Goal: Transaction & Acquisition: Purchase product/service

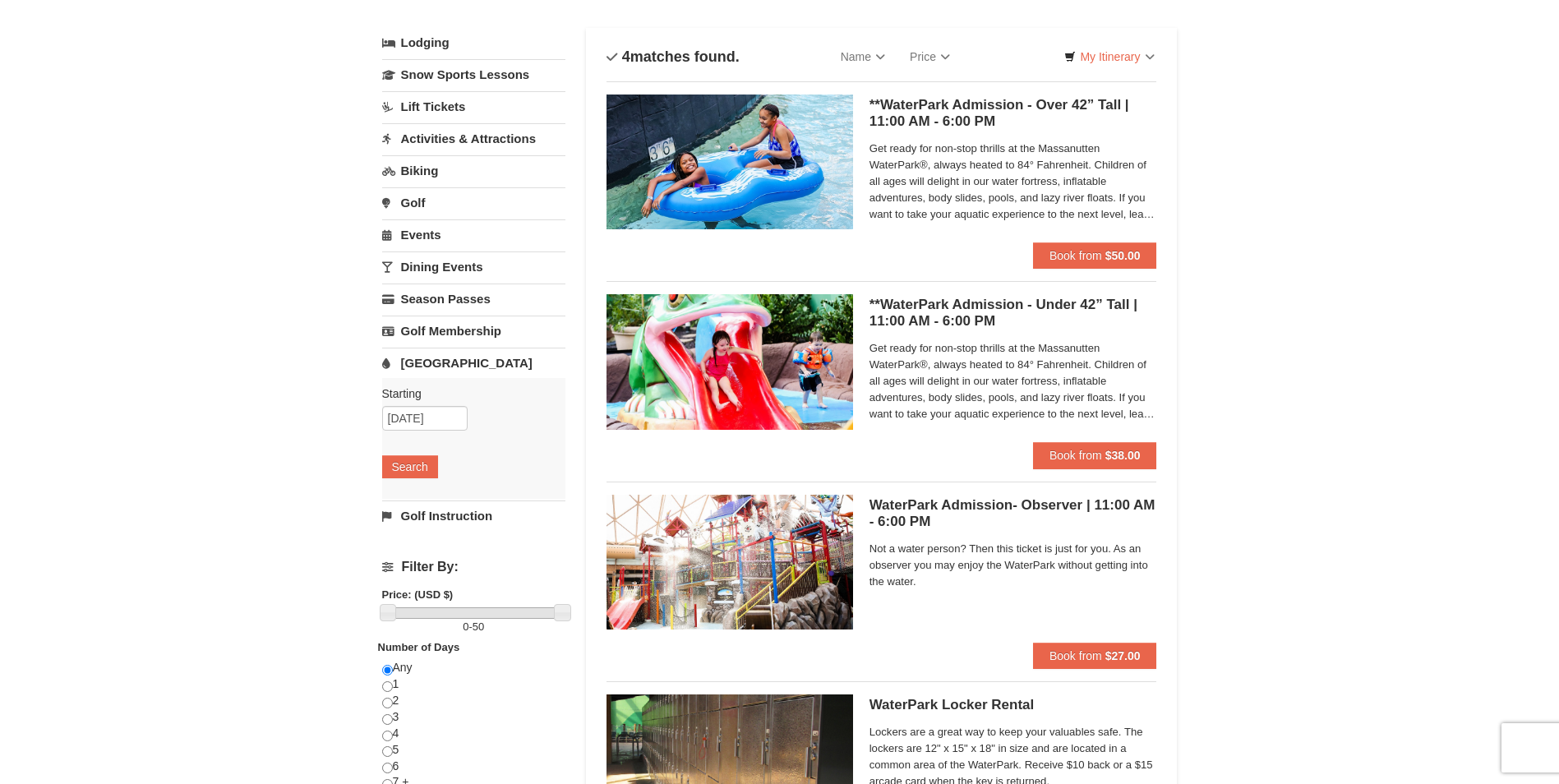
scroll to position [82, 0]
click at [1069, 252] on span "Book from" at bounding box center [1076, 257] width 53 height 13
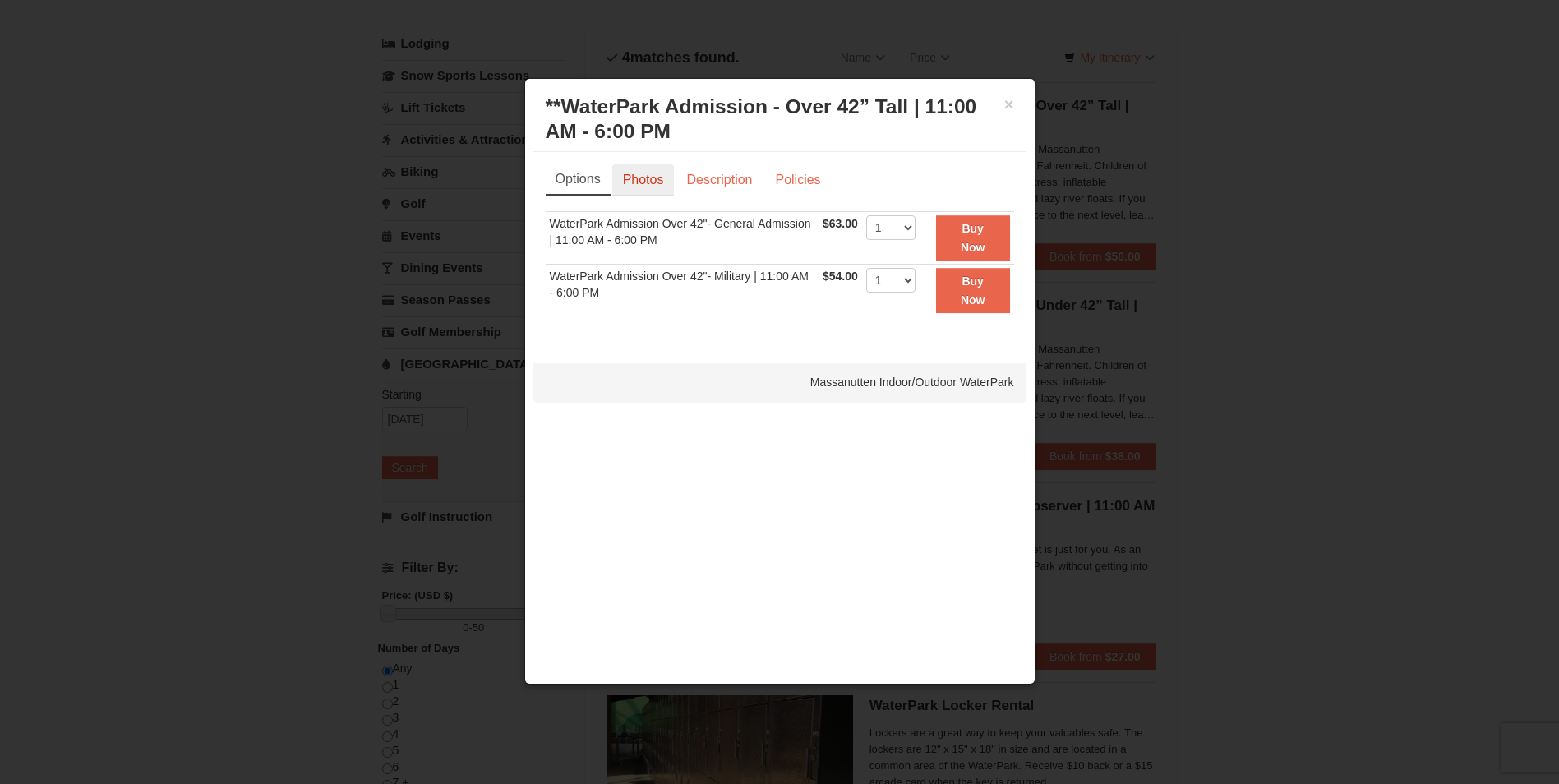
click at [634, 177] on link "Photos" at bounding box center [643, 180] width 62 height 32
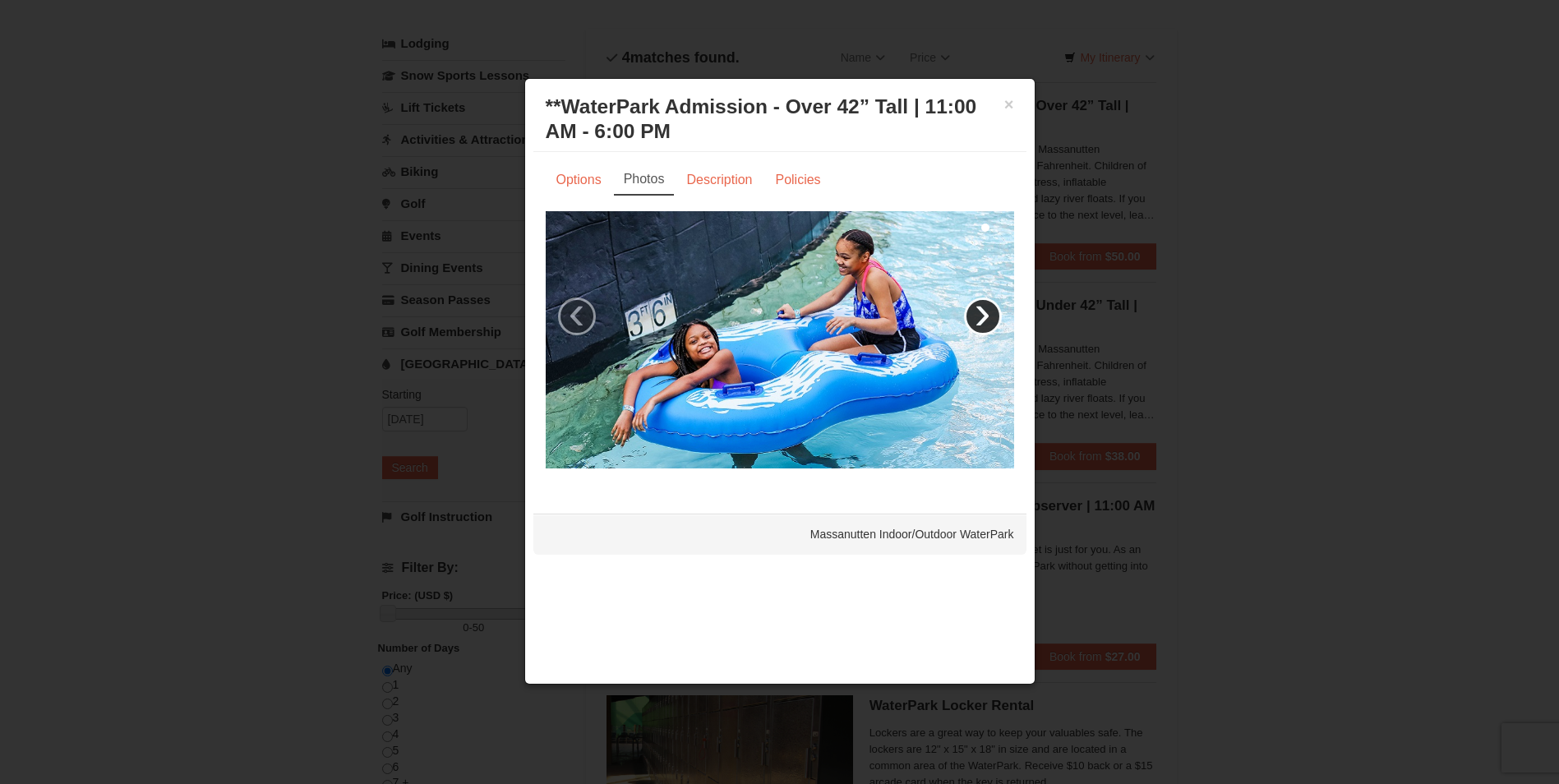
click at [977, 321] on link "›" at bounding box center [983, 316] width 38 height 38
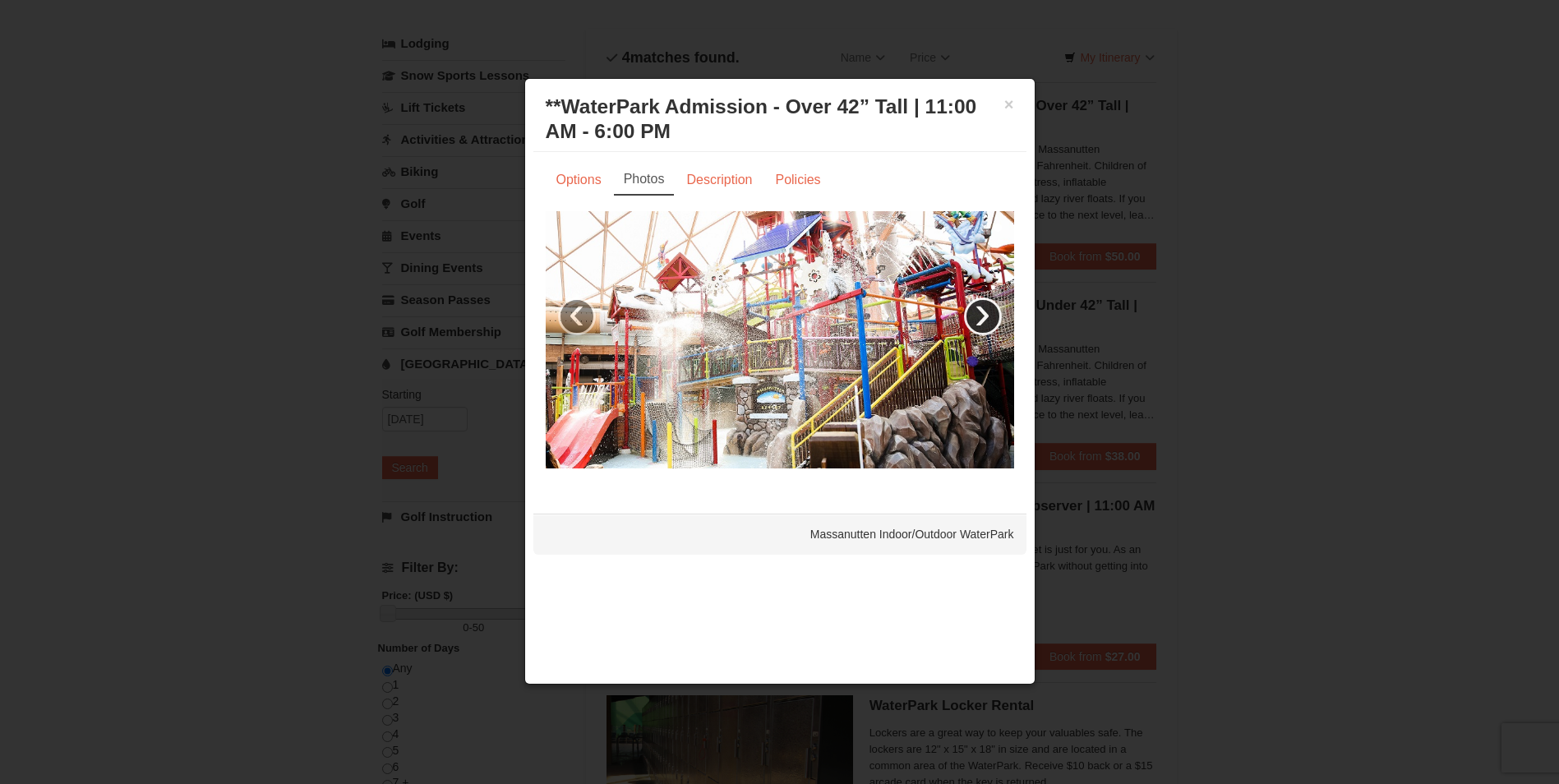
click at [977, 321] on link "›" at bounding box center [983, 316] width 38 height 38
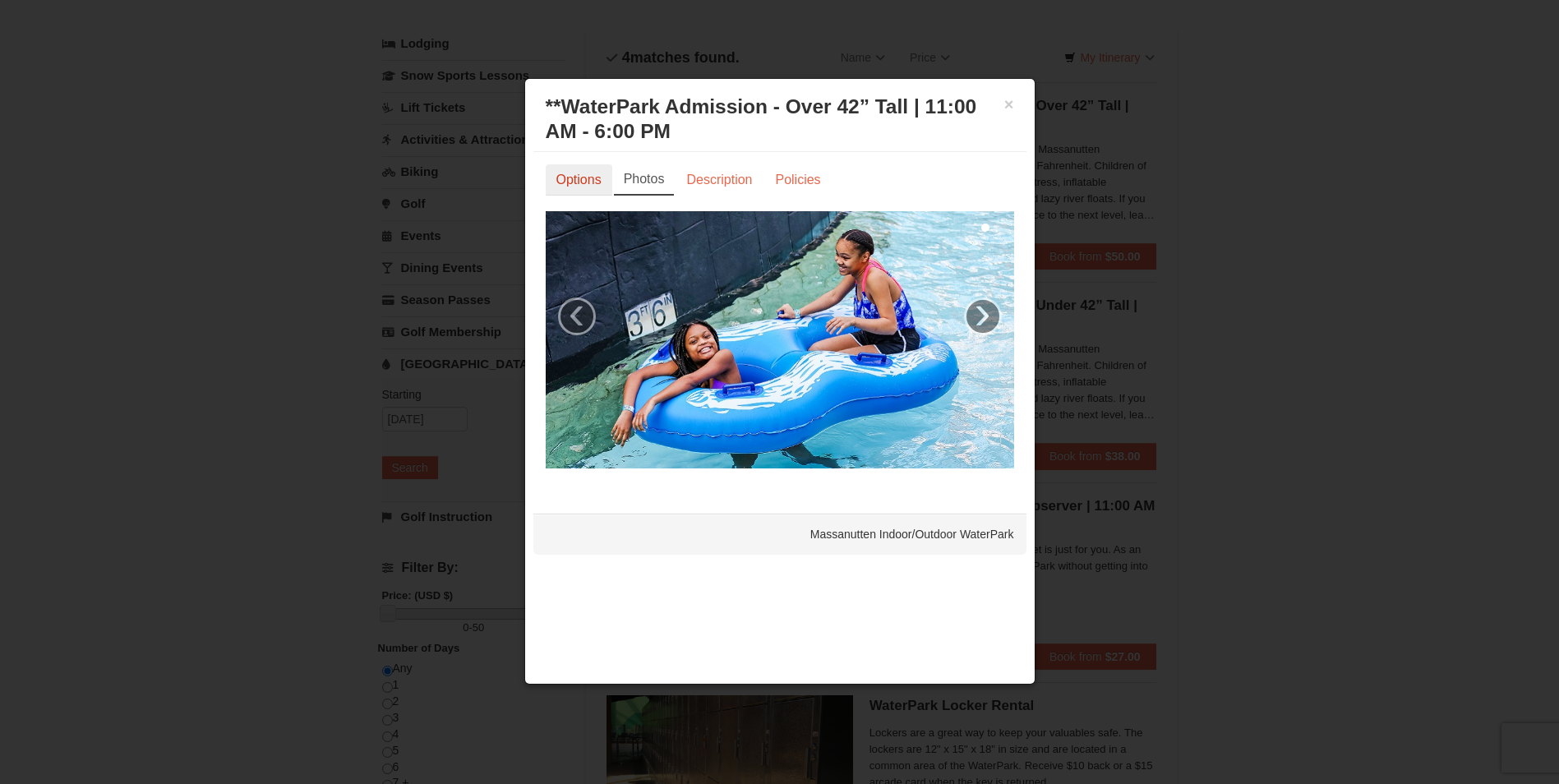
click at [569, 174] on link "Options" at bounding box center [579, 180] width 67 height 32
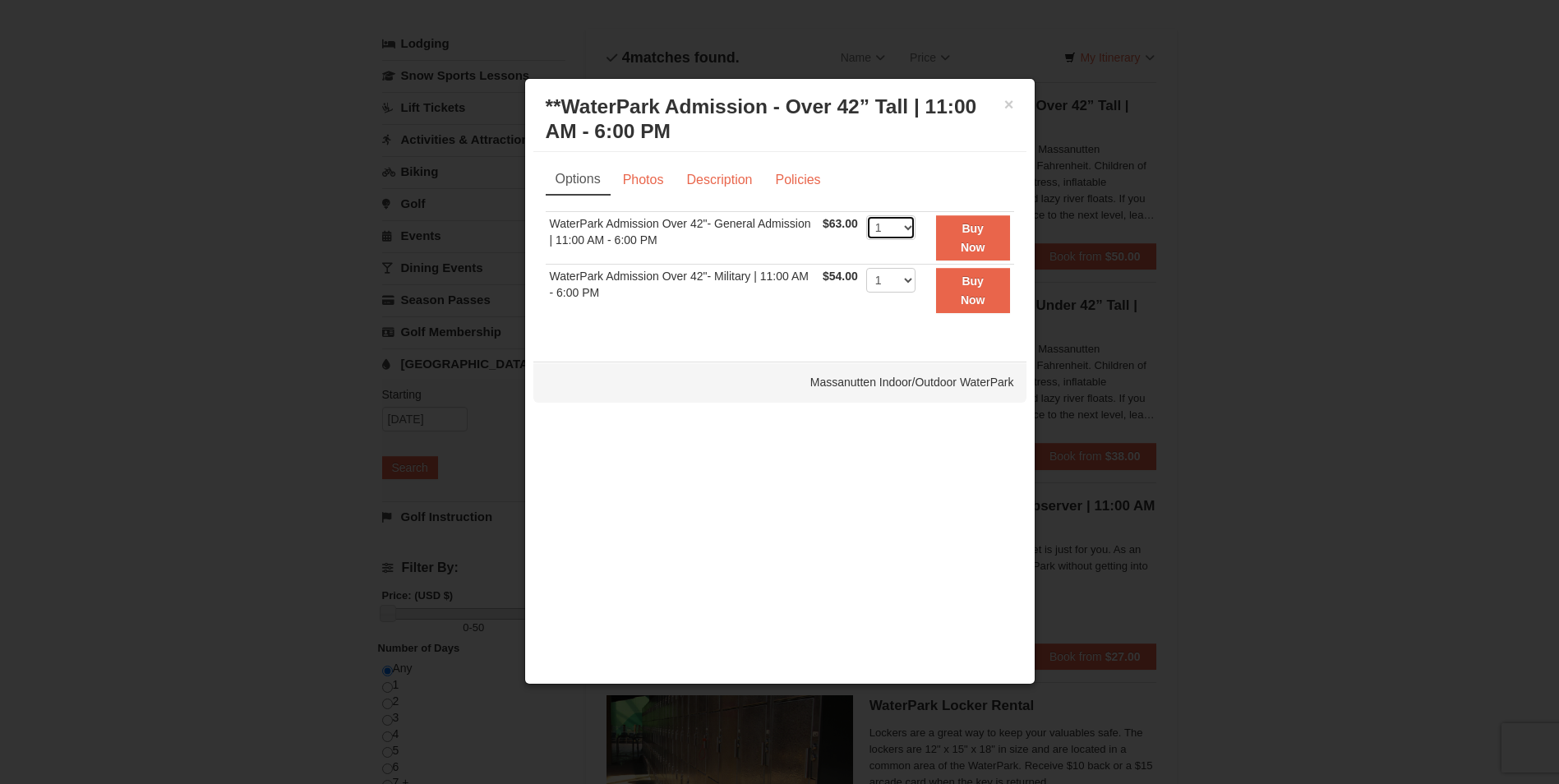
click at [887, 227] on select "1 2 3 4 5 6 7 8 9 10 11 12 13 14 15 16 17 18 19 20 21 22" at bounding box center [891, 227] width 50 height 25
select select "7"
click at [866, 215] on select "1 2 3 4 5 6 7 8 9 10 11 12 13 14 15 16 17 18 19 20 21 22" at bounding box center [891, 227] width 50 height 25
click at [893, 280] on select "1 2 3 4 5 6 7 8 9 10 11 12 13 14 15 16 17 18 19 20 21 22" at bounding box center [891, 281] width 50 height 25
click at [755, 304] on td "WaterPark Admission Over 42"- Military | 11:00 AM - 6:00 PM" at bounding box center [682, 290] width 274 height 52
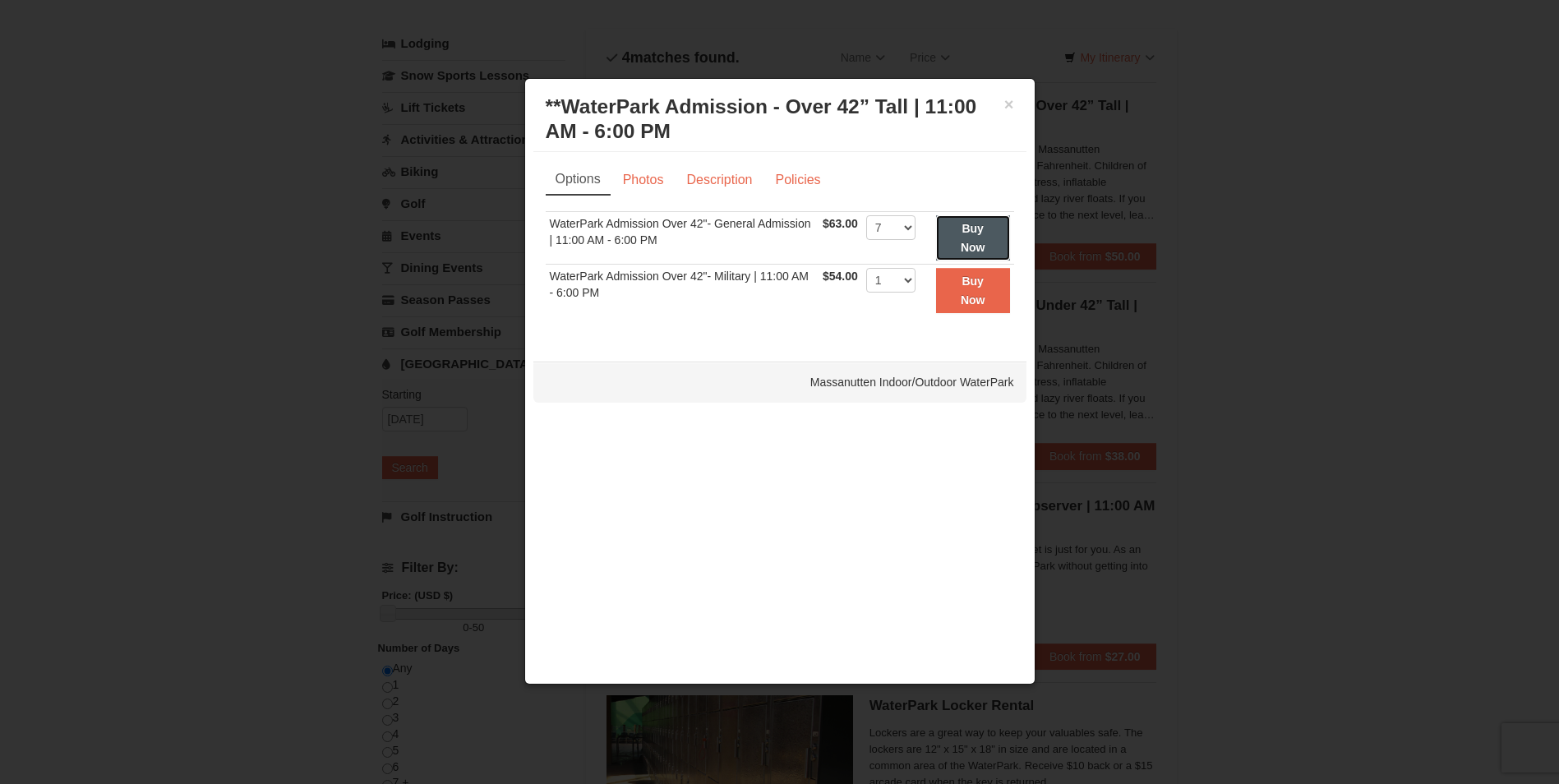
click at [971, 230] on strong "Buy Now" at bounding box center [973, 237] width 25 height 32
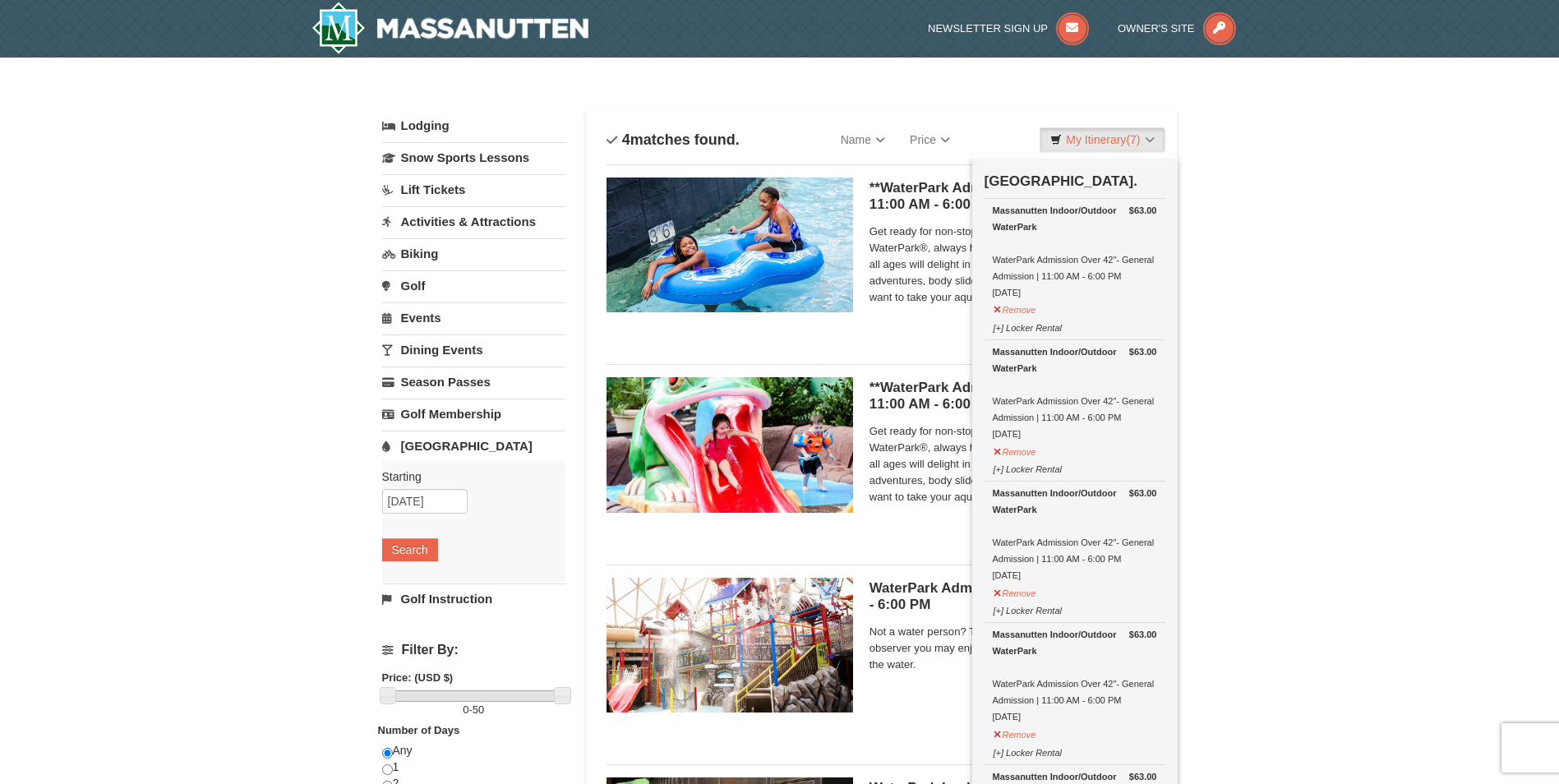
scroll to position [5, 0]
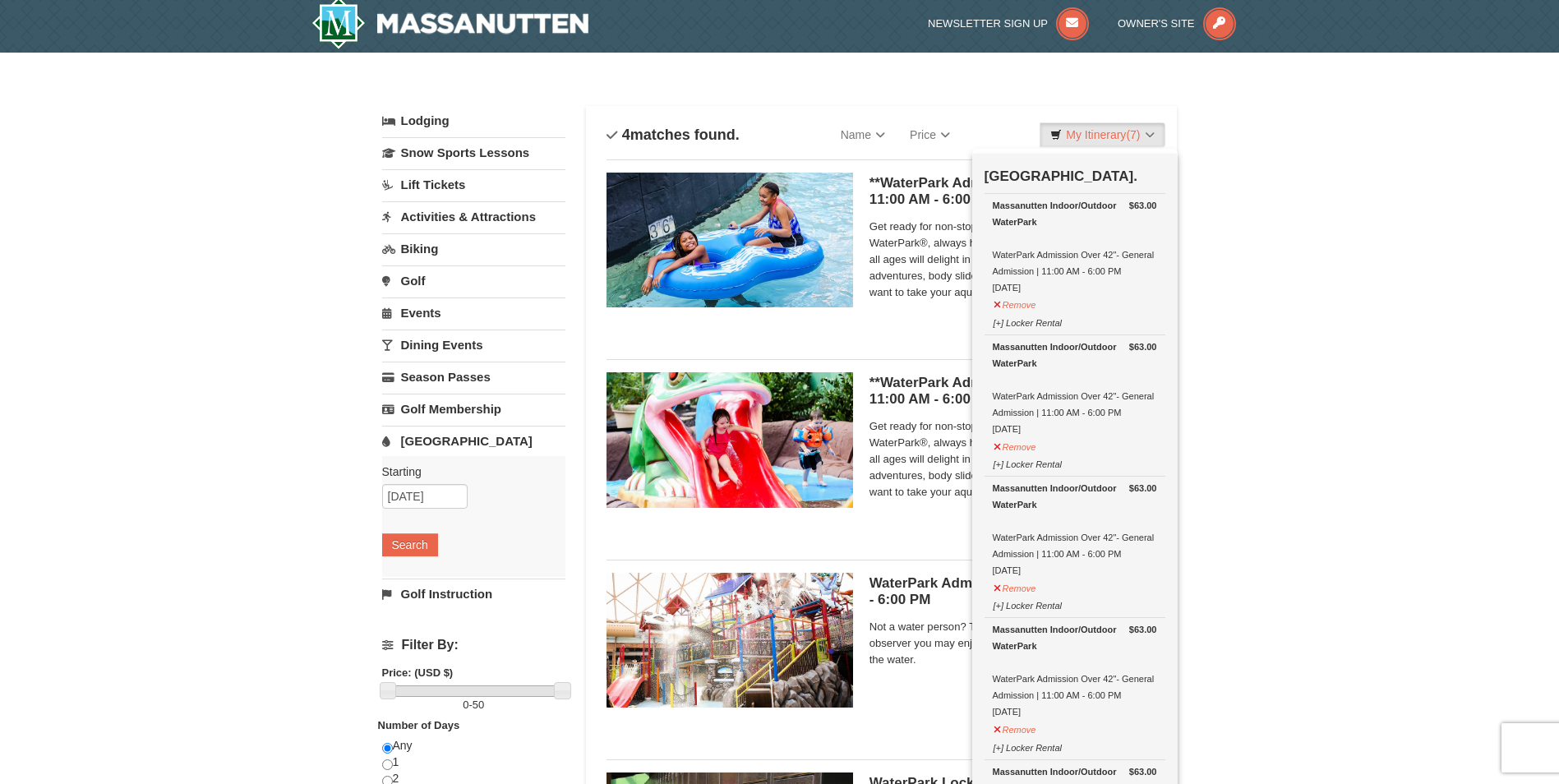
click at [1413, 221] on div at bounding box center [780, 392] width 1559 height 784
